Goal: Navigation & Orientation: Find specific page/section

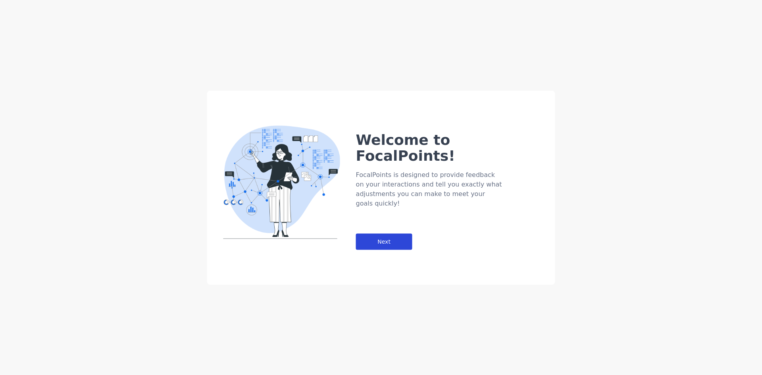
drag, startPoint x: 379, startPoint y: 202, endPoint x: 378, endPoint y: 210, distance: 8.8
click at [379, 208] on div "Welcome to FocalPoints! FocalPoints is designed to provide feedback on your int…" at bounding box center [455, 175] width 199 height 150
click at [379, 233] on div "Next" at bounding box center [384, 241] width 56 height 16
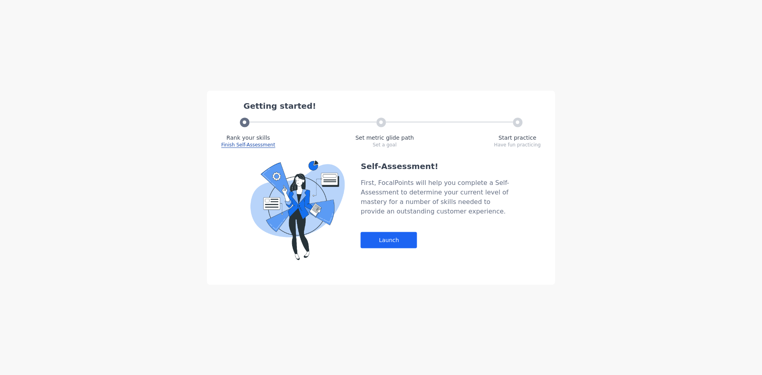
click at [395, 258] on div "Self-Assessment! First, FocalPoints will help you complete a Self-Assessment to…" at bounding box center [436, 210] width 151 height 100
click at [401, 246] on div "Launch" at bounding box center [389, 240] width 56 height 16
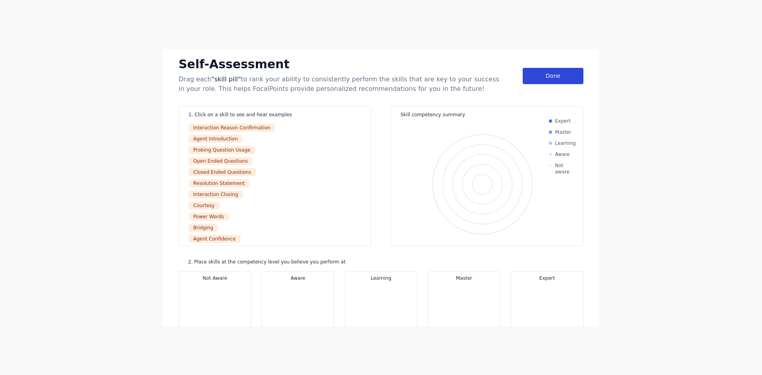
click at [523, 77] on div "Done" at bounding box center [553, 76] width 61 height 16
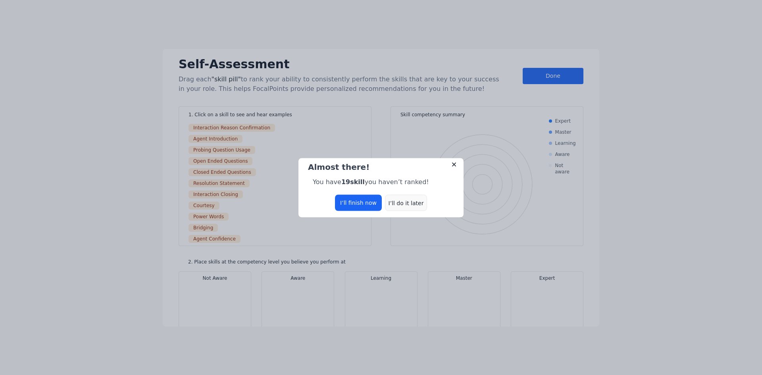
click at [409, 200] on div "I’ll do it later" at bounding box center [406, 203] width 42 height 16
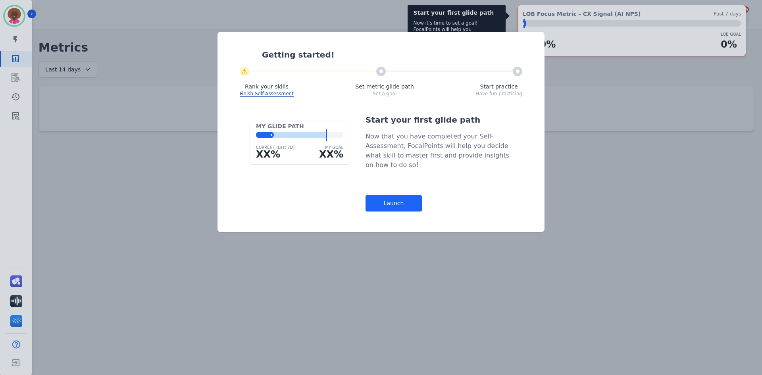
click at [394, 197] on div "Launch" at bounding box center [394, 203] width 56 height 16
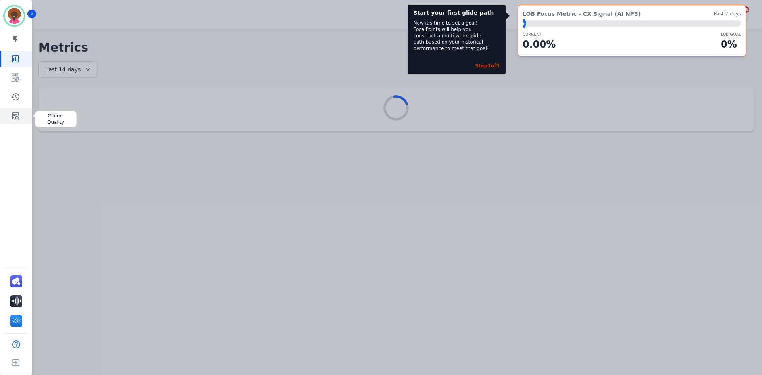
click at [17, 120] on icon "Sidebar" at bounding box center [16, 116] width 10 height 10
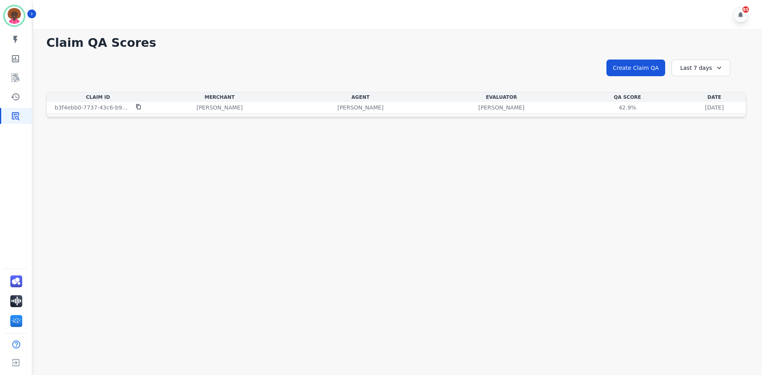
drag, startPoint x: 712, startPoint y: 68, endPoint x: 681, endPoint y: 99, distance: 43.5
click at [710, 71] on div "Last 7 days" at bounding box center [701, 68] width 59 height 17
click at [694, 145] on li "Last 90 days" at bounding box center [707, 145] width 40 height 8
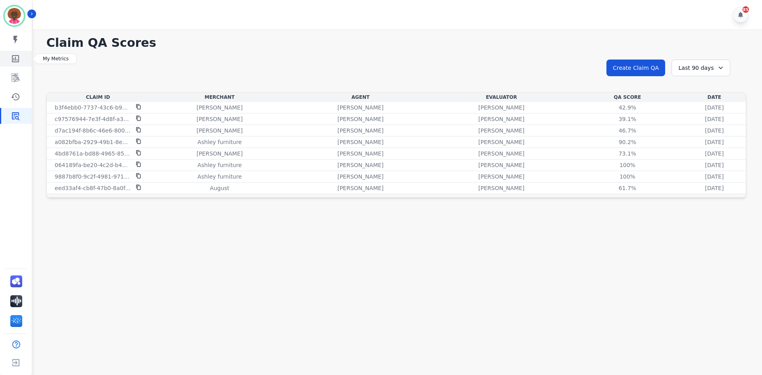
click at [14, 60] on icon "Sidebar" at bounding box center [15, 58] width 7 height 7
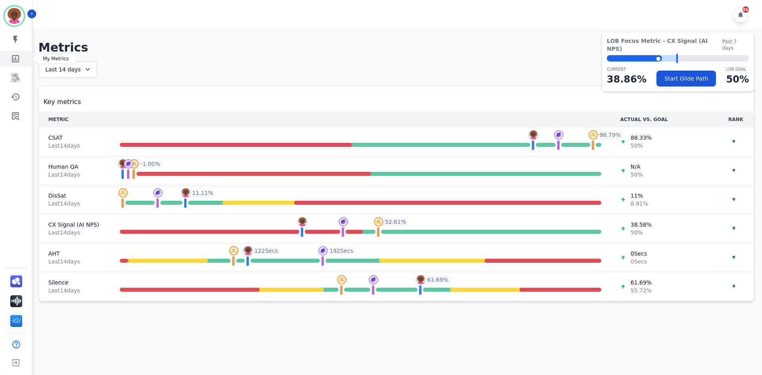
click at [19, 62] on icon "Sidebar" at bounding box center [16, 59] width 10 height 10
click at [15, 76] on icon "Sidebar" at bounding box center [16, 78] width 10 height 10
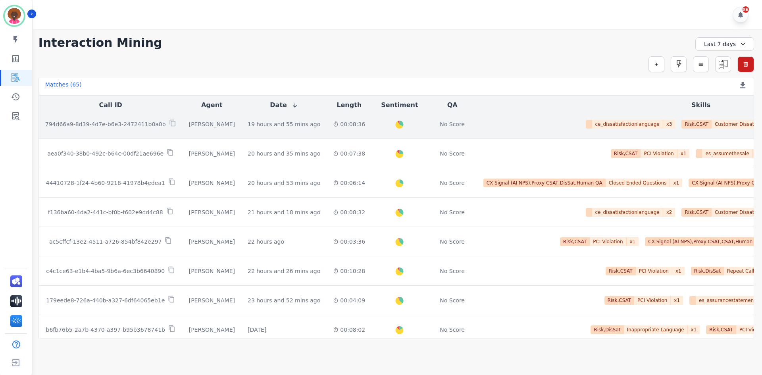
scroll to position [400, 0]
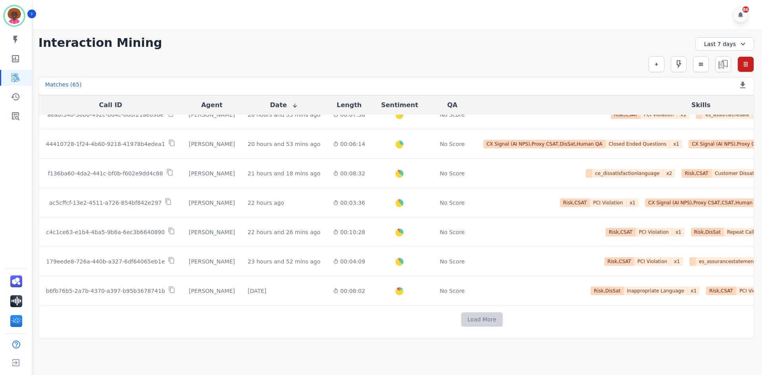
click at [461, 319] on button "Load More" at bounding box center [482, 319] width 42 height 14
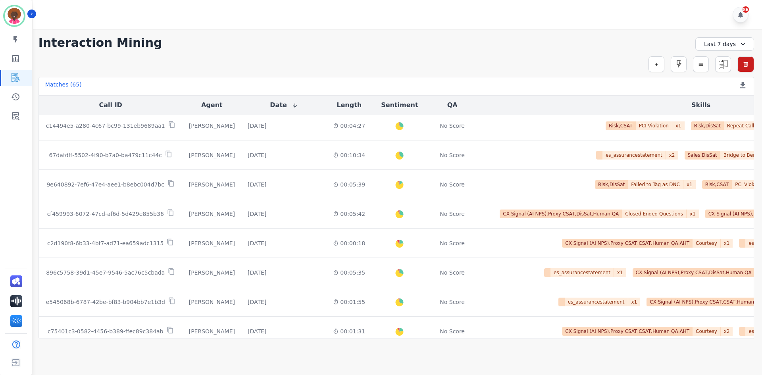
scroll to position [987, 0]
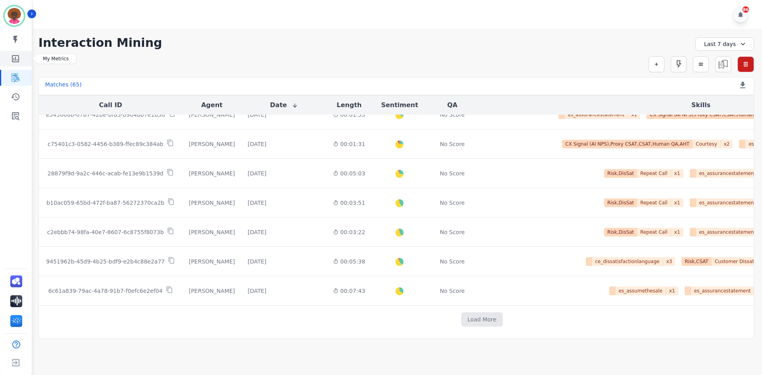
click at [18, 58] on icon "Sidebar" at bounding box center [15, 58] width 7 height 7
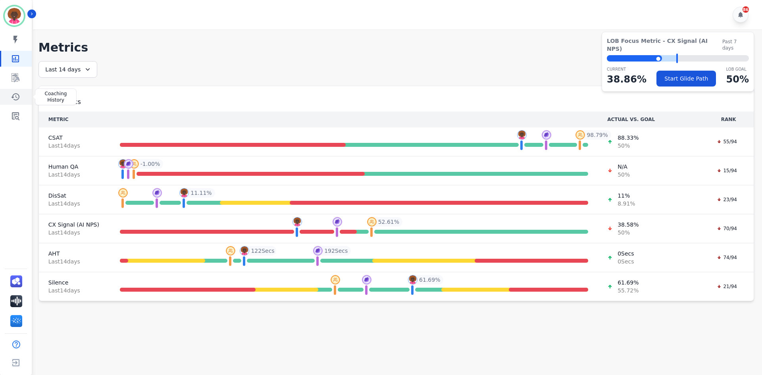
click at [9, 96] on link "Sidebar" at bounding box center [16, 97] width 31 height 16
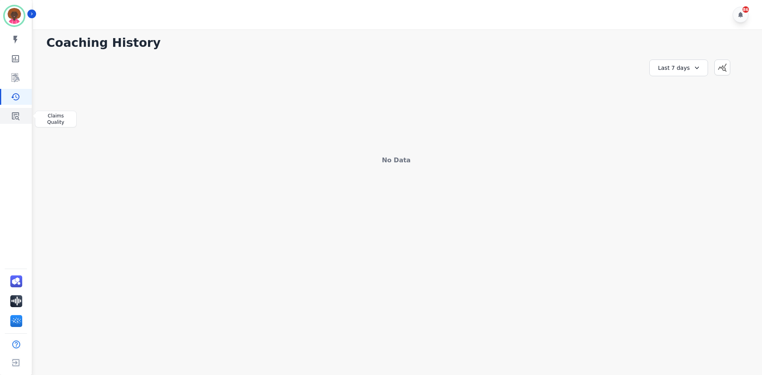
click at [10, 117] on link "Sidebar" at bounding box center [16, 116] width 31 height 16
